Goal: Information Seeking & Learning: Check status

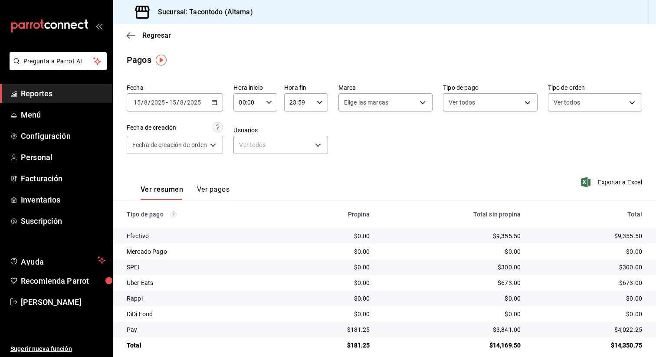
click at [56, 96] on span "Reportes" at bounding box center [63, 94] width 85 height 12
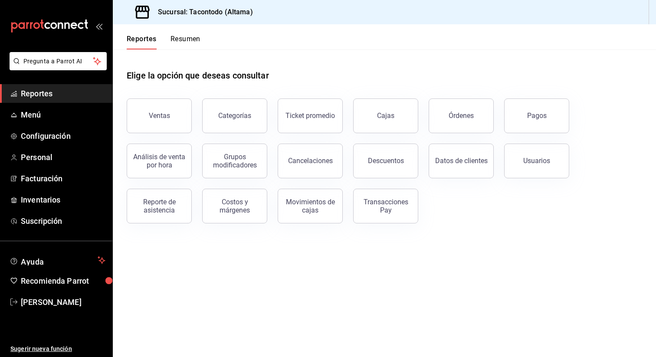
click at [190, 43] on button "Resumen" at bounding box center [185, 42] width 30 height 15
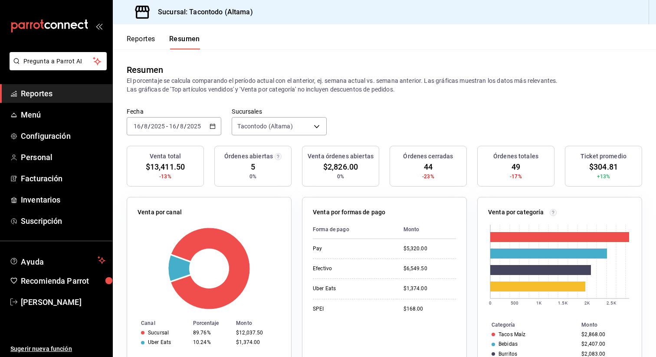
click at [144, 44] on button "Reportes" at bounding box center [141, 42] width 29 height 15
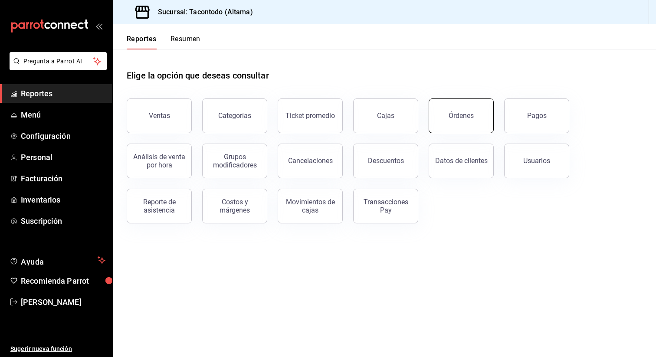
click at [466, 121] on button "Órdenes" at bounding box center [461, 115] width 65 height 35
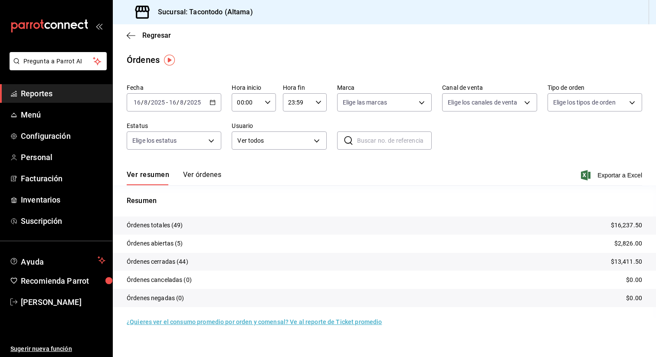
click at [202, 176] on button "Ver órdenes" at bounding box center [202, 177] width 38 height 15
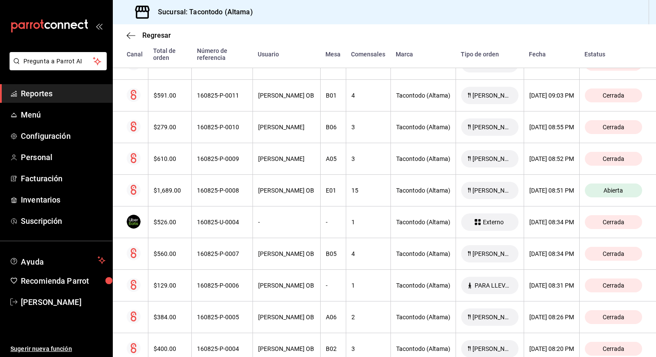
scroll to position [530, 0]
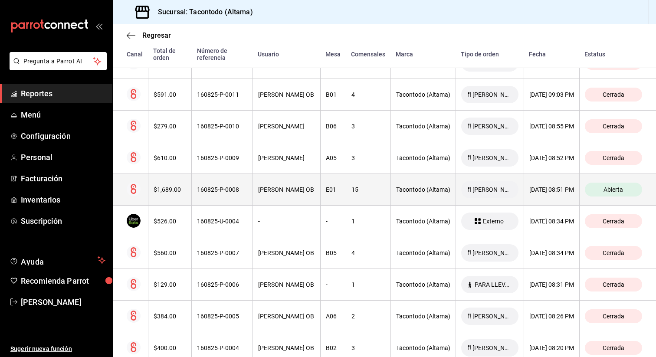
click at [360, 197] on th "15" at bounding box center [368, 190] width 45 height 32
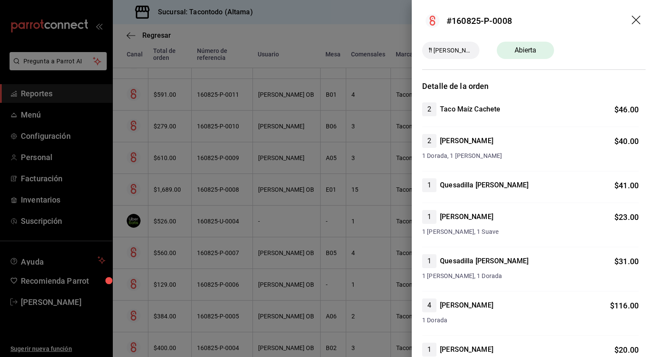
click at [640, 22] on icon "drag" at bounding box center [637, 21] width 10 height 10
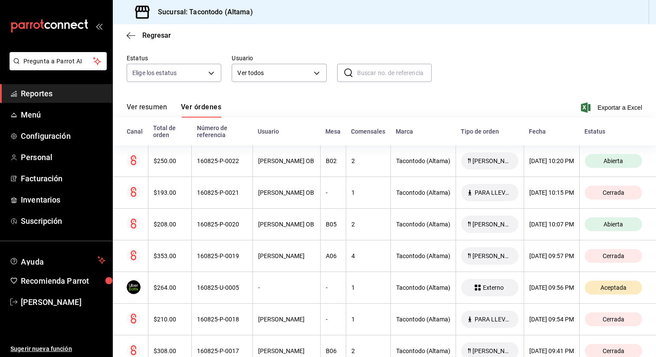
scroll to position [0, 0]
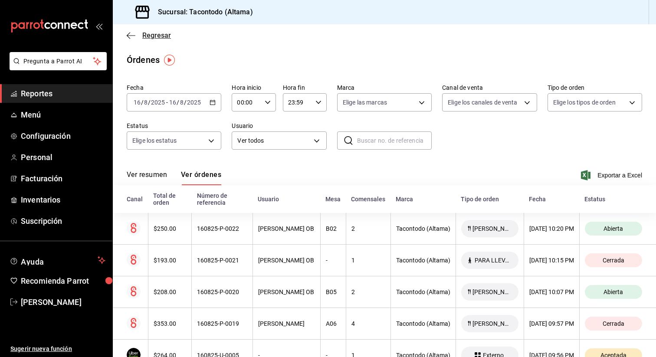
click at [137, 31] on span "Regresar" at bounding box center [149, 35] width 44 height 8
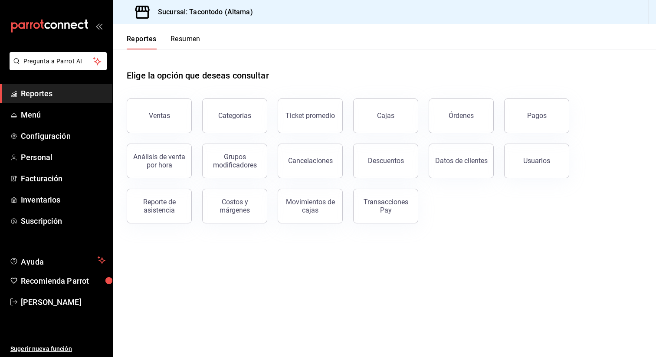
click at [186, 37] on button "Resumen" at bounding box center [185, 42] width 30 height 15
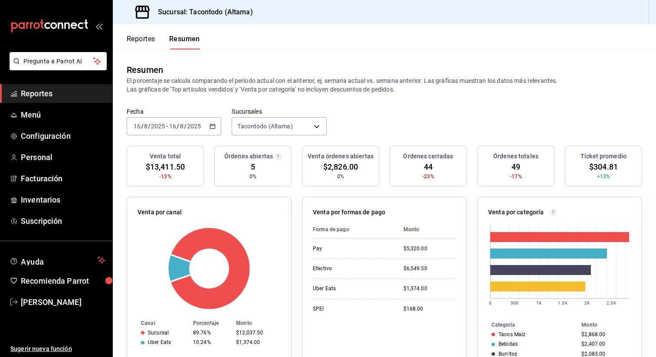
click at [142, 39] on button "Reportes" at bounding box center [141, 42] width 29 height 15
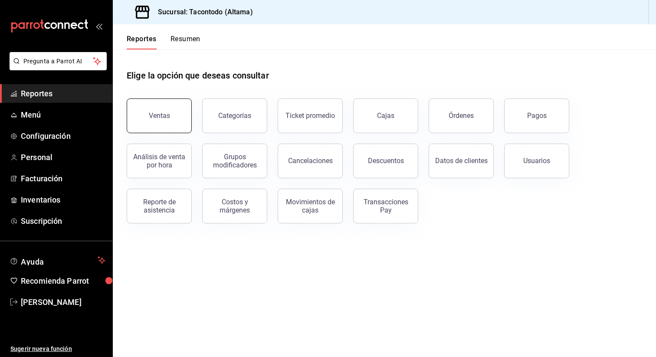
click at [162, 124] on button "Ventas" at bounding box center [159, 115] width 65 height 35
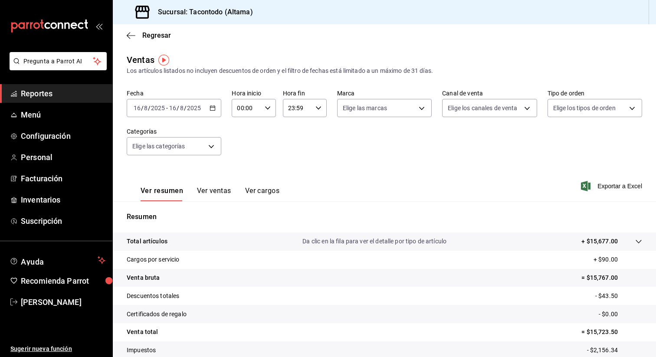
click at [221, 194] on button "Ver ventas" at bounding box center [214, 194] width 34 height 15
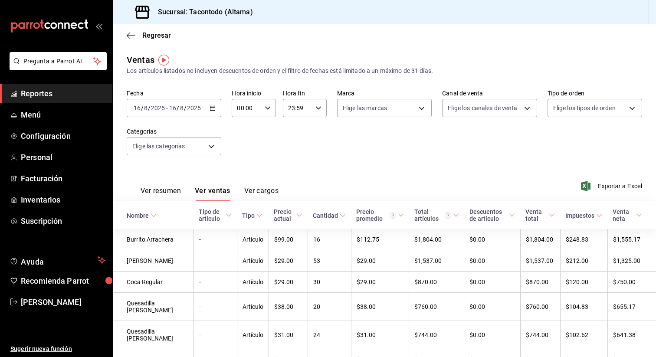
click at [185, 108] on span "/" at bounding box center [185, 108] width 3 height 7
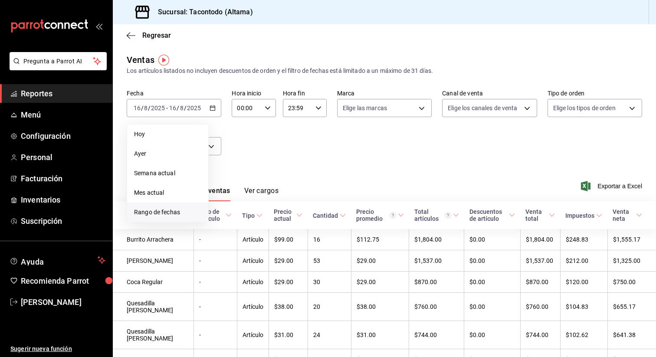
click at [154, 210] on span "Rango de fechas" at bounding box center [167, 212] width 67 height 9
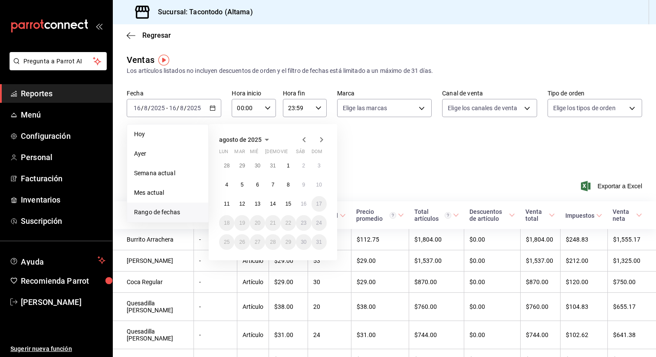
click at [304, 140] on icon "button" at bounding box center [303, 139] width 3 height 5
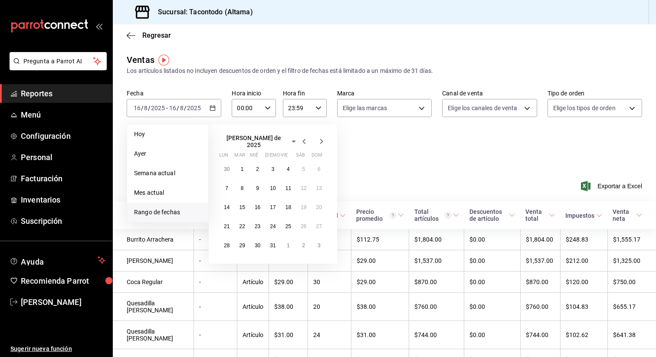
click at [406, 143] on div "Fecha [DATE] [DATE] - [DATE] [DATE] [PERSON_NAME] Semana actual Mes actual Rang…" at bounding box center [384, 127] width 515 height 76
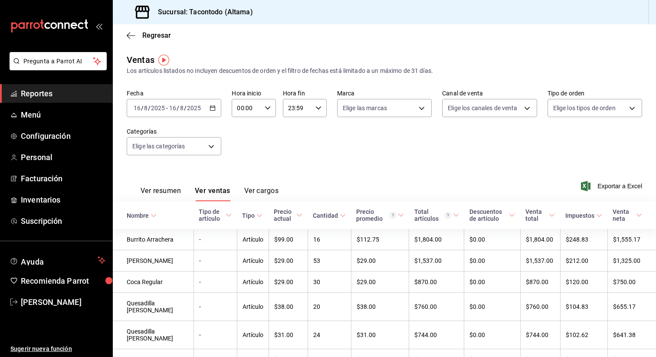
click at [194, 114] on div "[DATE] [DATE] - [DATE] [DATE]" at bounding box center [174, 108] width 95 height 18
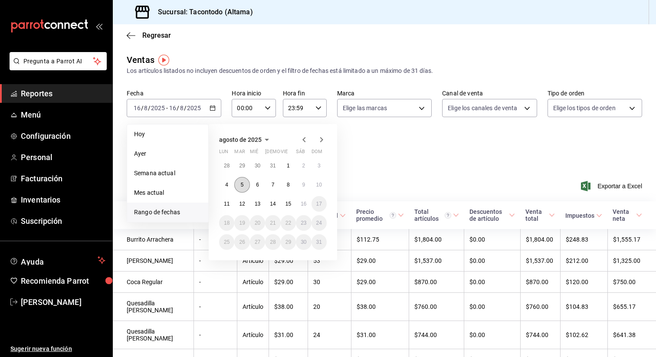
click at [241, 187] on abbr "5" at bounding box center [242, 185] width 3 height 6
click at [317, 187] on abbr "10" at bounding box center [319, 185] width 6 height 6
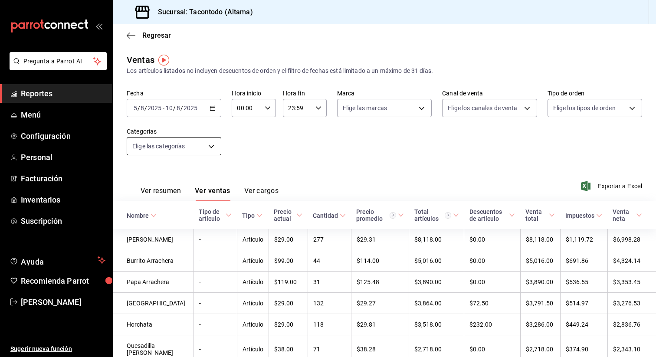
click at [207, 151] on body "Pregunta a Parrot AI Reportes Menú Configuración Personal Facturación Inventari…" at bounding box center [328, 178] width 656 height 357
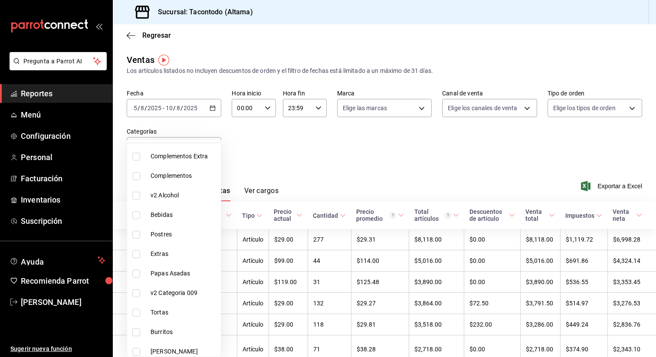
scroll to position [43, 0]
click at [138, 213] on input "checkbox" at bounding box center [136, 216] width 8 height 8
checkbox input "true"
type input "308c7048-101d-4f46-a8f0-db764ce8dac1"
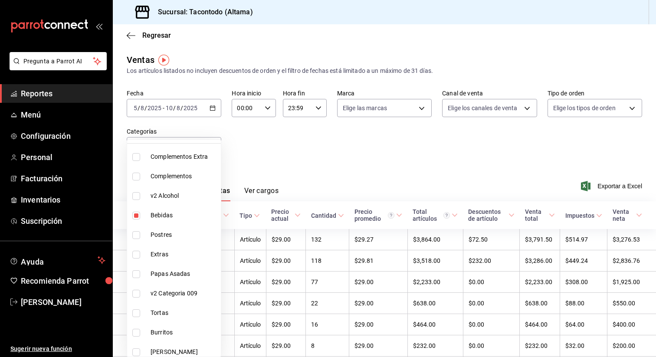
click at [316, 166] on div at bounding box center [328, 178] width 656 height 357
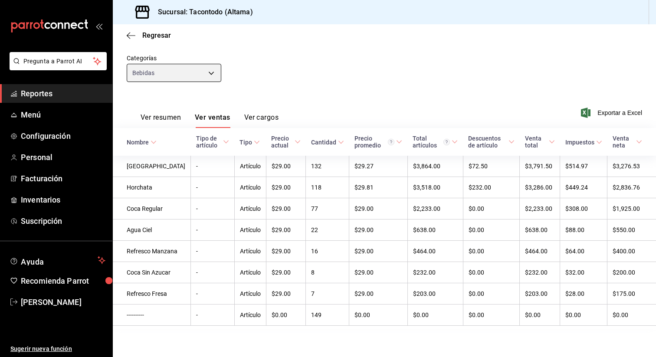
scroll to position [97, 0]
click at [44, 93] on span "Reportes" at bounding box center [63, 94] width 85 height 12
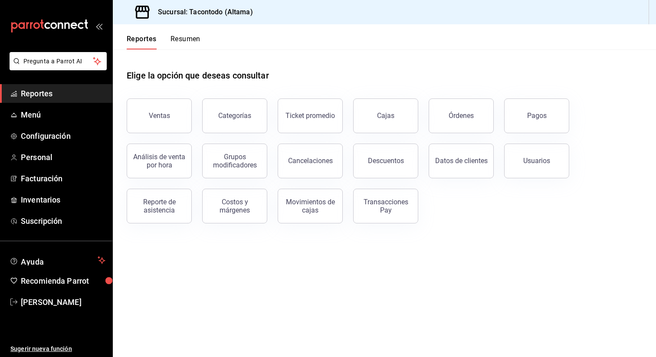
click at [196, 46] on button "Resumen" at bounding box center [185, 42] width 30 height 15
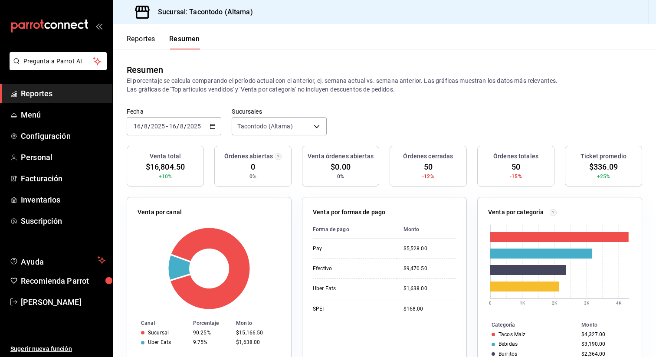
click at [190, 128] on input "2025" at bounding box center [194, 126] width 15 height 7
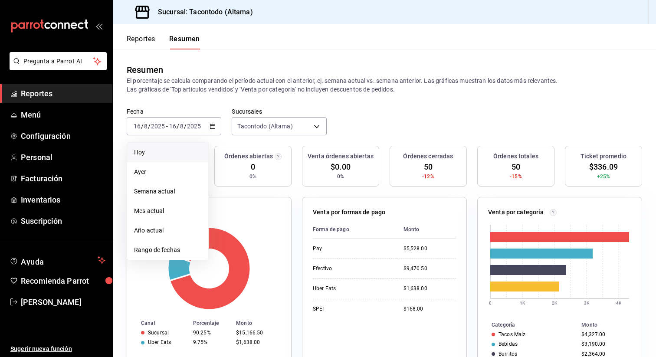
click at [172, 154] on span "Hoy" at bounding box center [167, 152] width 67 height 9
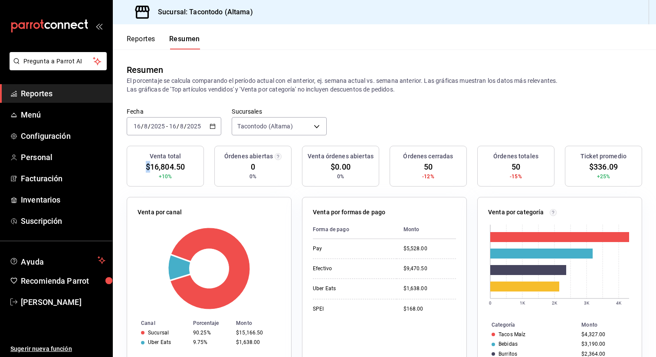
drag, startPoint x: 150, startPoint y: 167, endPoint x: 200, endPoint y: 167, distance: 50.3
click at [200, 167] on div "Venta total $16,804.50 +10%" at bounding box center [165, 166] width 77 height 41
click at [38, 92] on span "Reportes" at bounding box center [63, 94] width 85 height 12
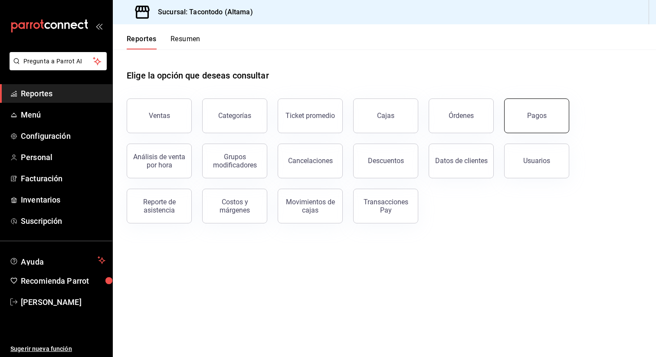
click at [554, 115] on button "Pagos" at bounding box center [536, 115] width 65 height 35
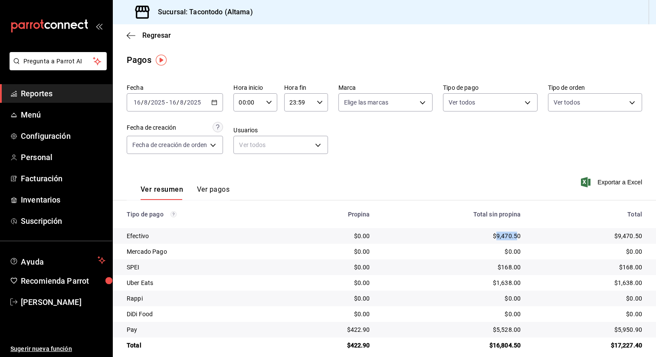
drag, startPoint x: 496, startPoint y: 236, endPoint x: 516, endPoint y: 236, distance: 20.0
click at [516, 236] on div "$9,470.50" at bounding box center [452, 236] width 137 height 9
copy div "9,470.5"
drag, startPoint x: 501, startPoint y: 266, endPoint x: 516, endPoint y: 267, distance: 14.3
click at [516, 267] on div "$168.00" at bounding box center [452, 267] width 137 height 9
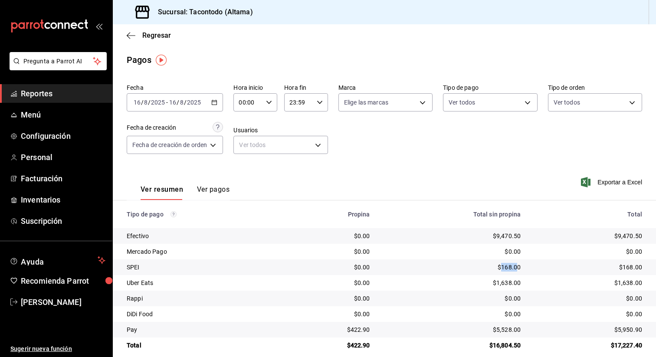
copy div "168.0"
drag, startPoint x: 496, startPoint y: 284, endPoint x: 515, endPoint y: 284, distance: 18.7
click at [515, 284] on div "$1,638.00" at bounding box center [452, 282] width 137 height 9
copy div "1,638.0"
drag, startPoint x: 497, startPoint y: 328, endPoint x: 515, endPoint y: 328, distance: 18.7
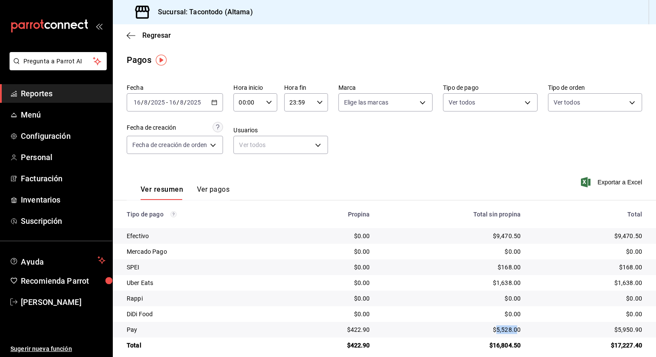
click at [515, 328] on div "$5,528.00" at bounding box center [452, 329] width 137 height 9
copy div "5,528.0"
click at [157, 39] on span "Regresar" at bounding box center [156, 35] width 29 height 8
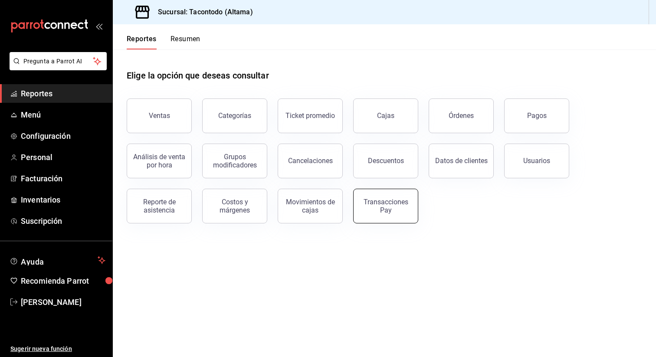
click at [386, 210] on div "Transacciones Pay" at bounding box center [386, 206] width 54 height 16
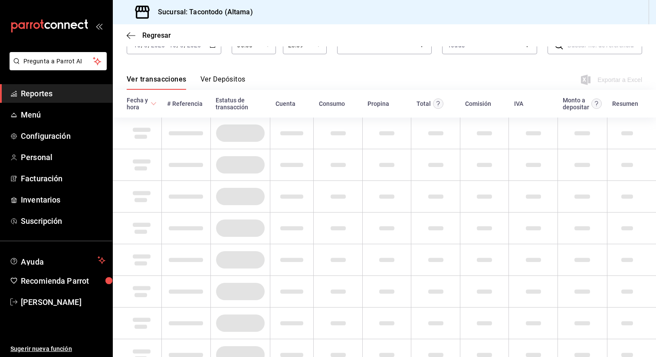
click at [243, 79] on button "Ver Depósitos" at bounding box center [222, 82] width 45 height 15
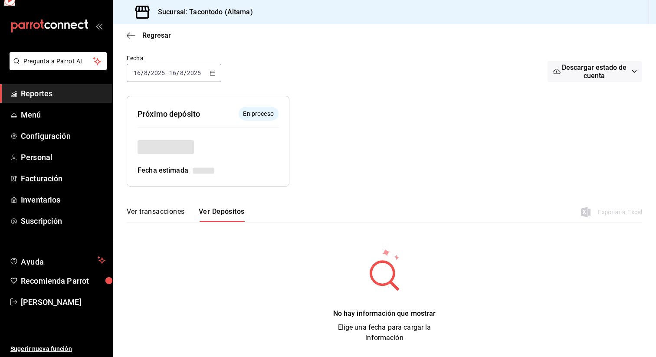
scroll to position [48, 0]
